Goal: Check status

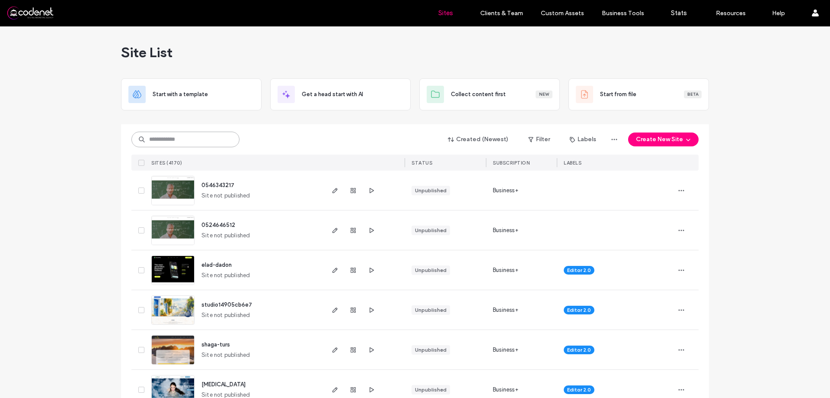
paste input "**********"
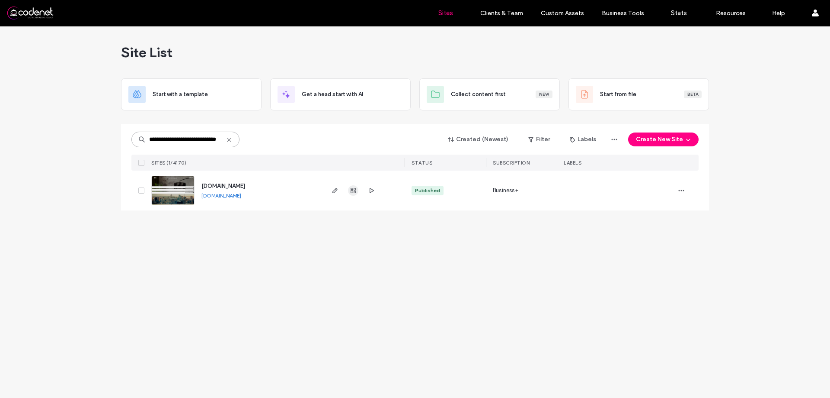
type input "**********"
click at [356, 193] on use "button" at bounding box center [353, 190] width 5 height 5
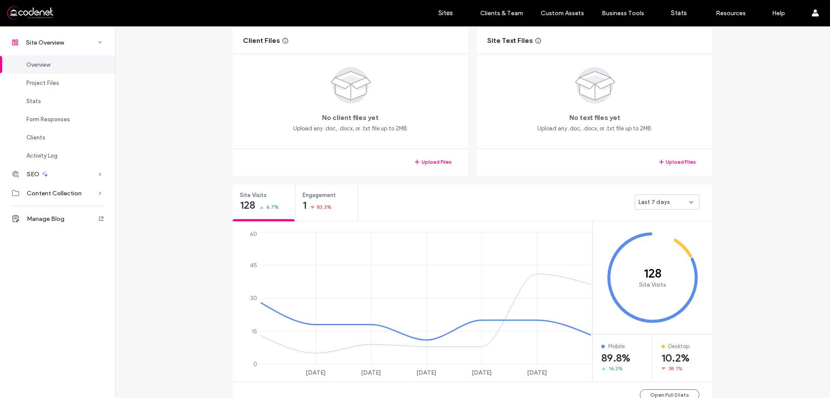
scroll to position [173, 0]
click at [670, 203] on div "Last 7 days" at bounding box center [664, 200] width 51 height 9
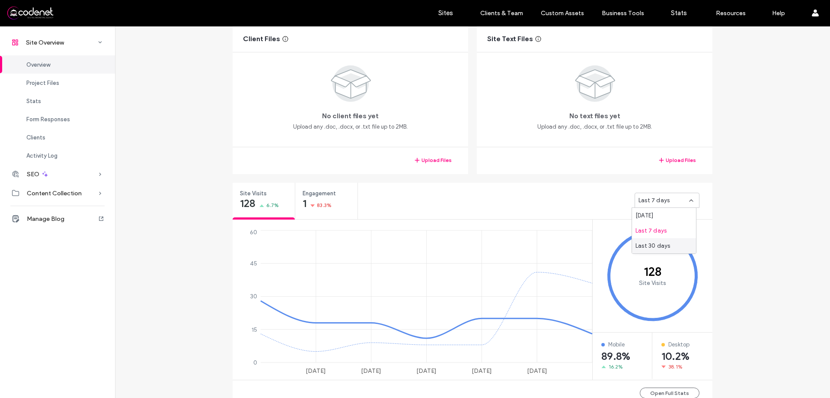
click at [662, 252] on div "Last 30 days" at bounding box center [664, 245] width 64 height 15
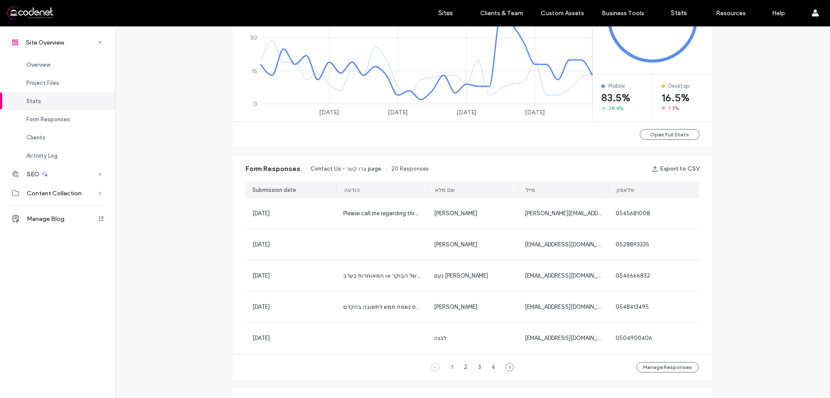
scroll to position [519, 0]
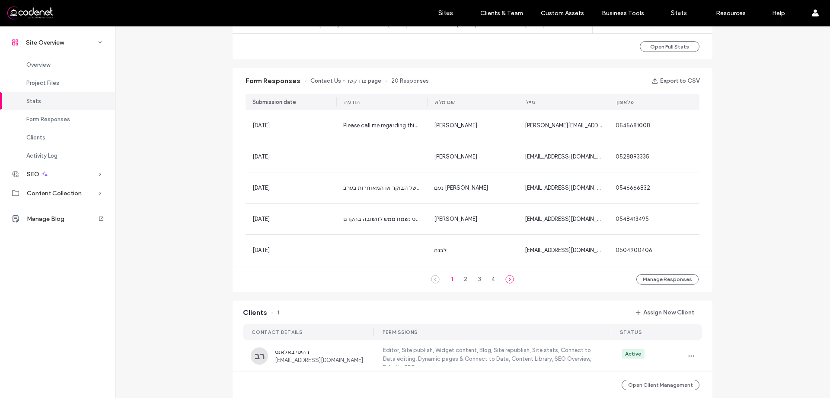
click at [511, 282] on icon at bounding box center [510, 279] width 9 height 9
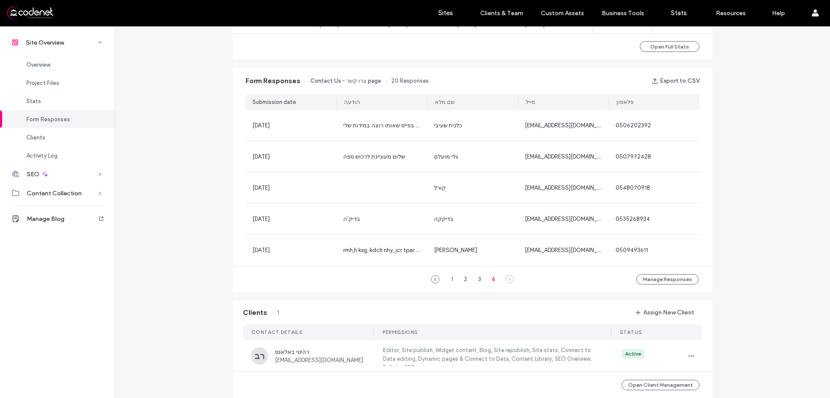
scroll to position [476, 0]
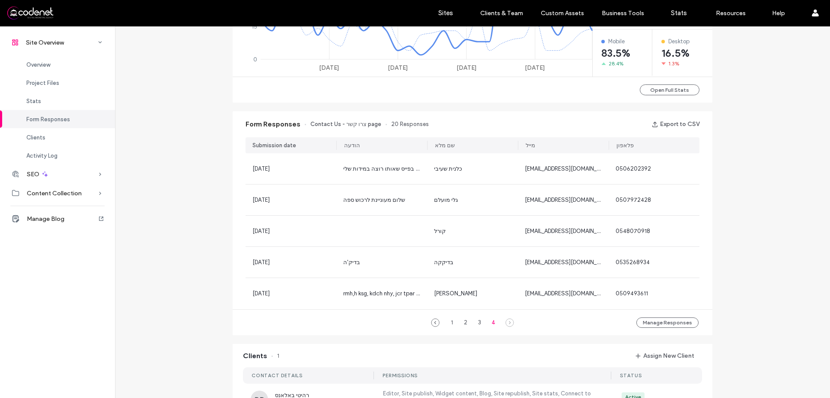
click at [346, 123] on div "Form Responses Contact Us - צרו קשר page 20 Responses Export to CSV" at bounding box center [473, 124] width 480 height 26
click at [346, 123] on span "Contact Us - צרו קשר page" at bounding box center [346, 124] width 71 height 9
click at [440, 317] on div "1 2 3 4" at bounding box center [473, 322] width 66 height 10
click at [425, 323] on div "1 2 3 4 Manage Responses" at bounding box center [473, 322] width 480 height 26
click at [431, 323] on icon at bounding box center [435, 322] width 9 height 9
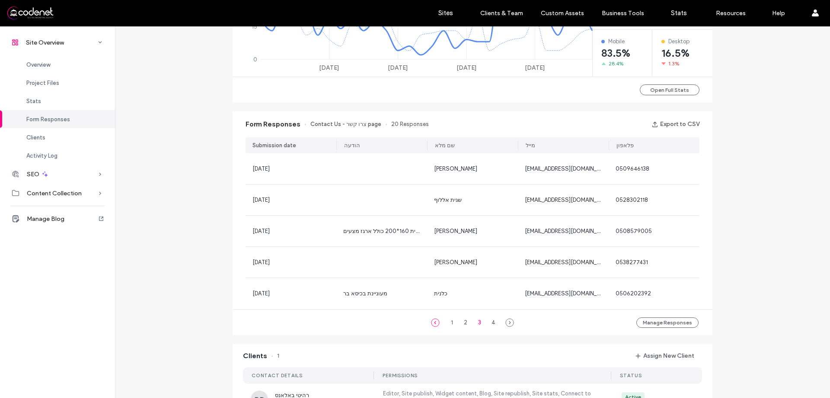
click at [431, 323] on icon at bounding box center [435, 322] width 9 height 9
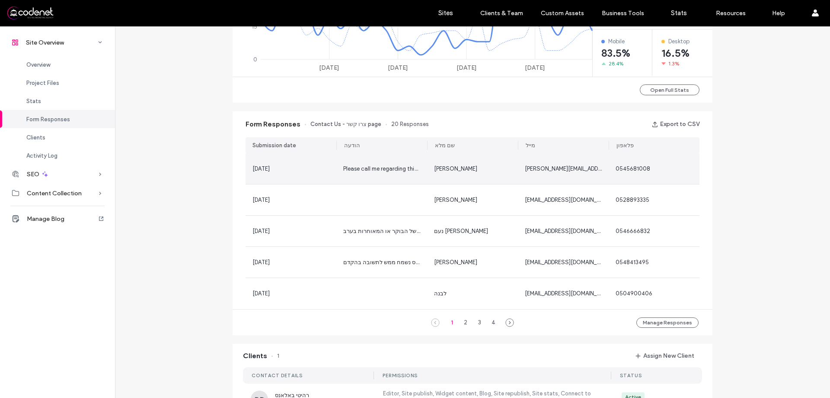
click at [460, 169] on span "[PERSON_NAME]" at bounding box center [455, 168] width 43 height 6
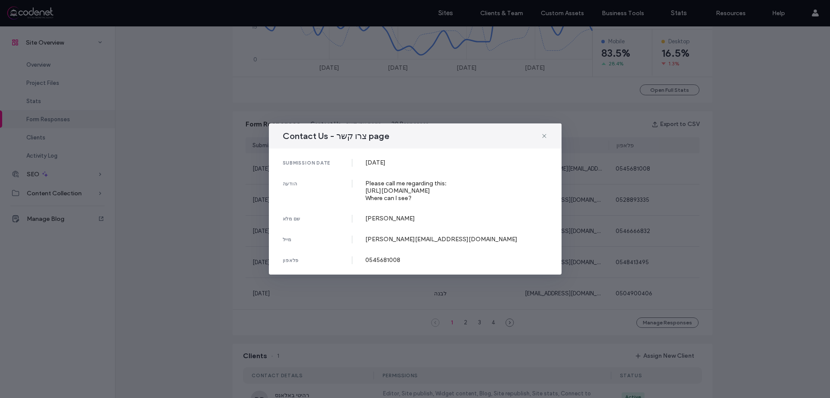
click at [549, 123] on div "Contact Us - צרו קשר page" at bounding box center [415, 135] width 293 height 25
click at [544, 132] on icon at bounding box center [544, 135] width 7 height 7
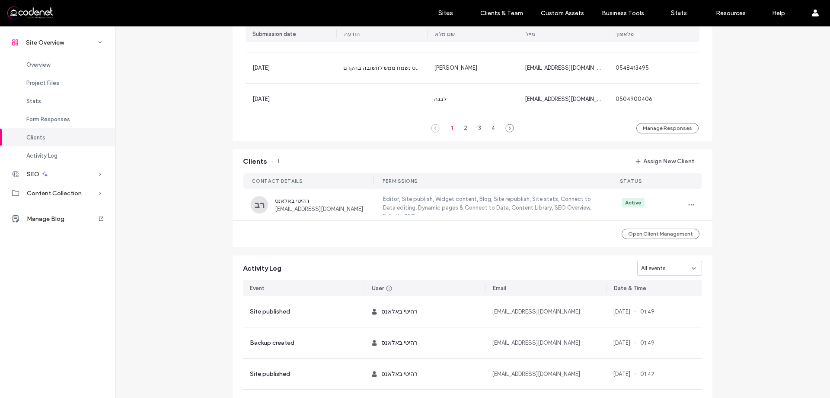
scroll to position [779, 0]
